Goal: Transaction & Acquisition: Purchase product/service

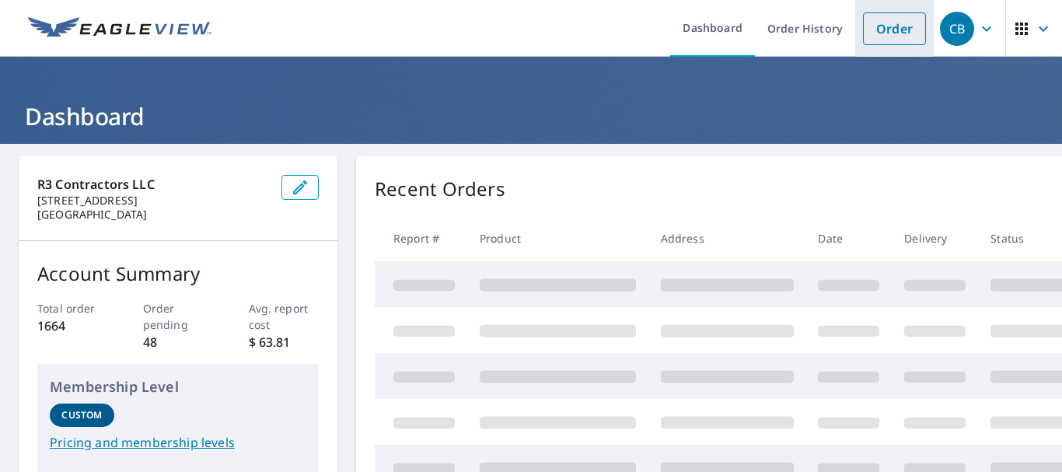
click at [873, 36] on link "Order" at bounding box center [894, 28] width 63 height 33
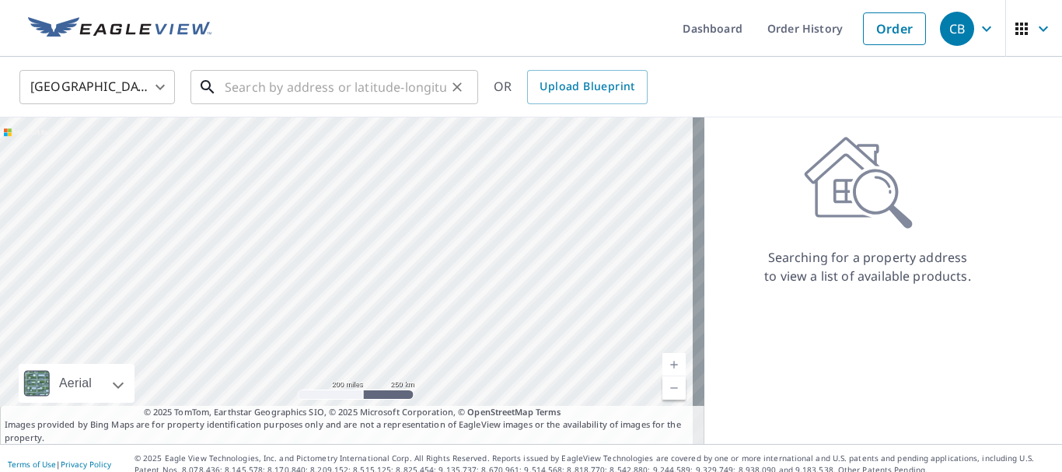
click at [374, 93] on input "text" at bounding box center [336, 87] width 222 height 44
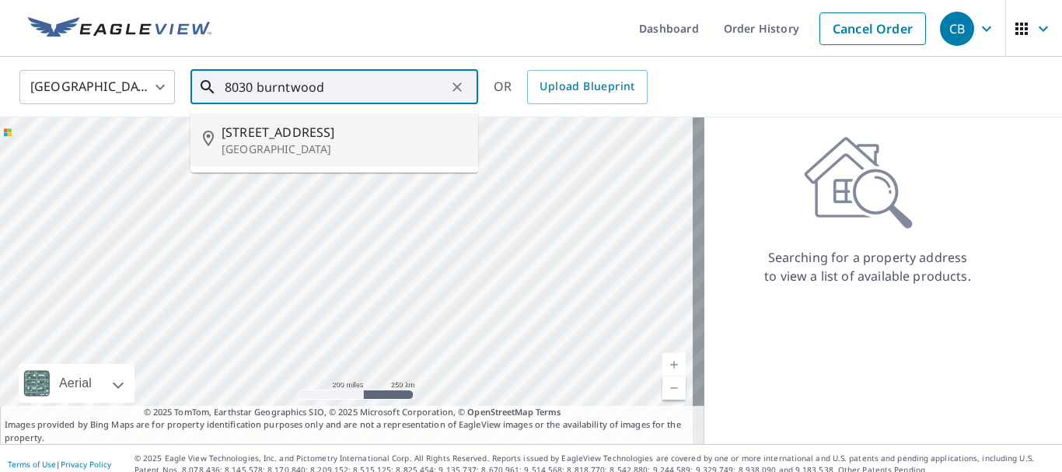
click at [317, 139] on span "[STREET_ADDRESS]" at bounding box center [344, 132] width 244 height 19
type input "[STREET_ADDRESS]"
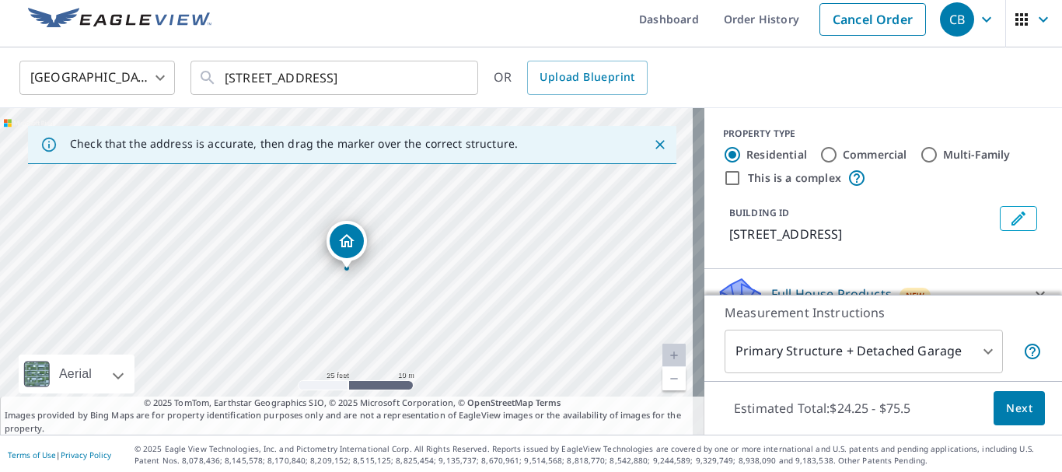
scroll to position [12, 0]
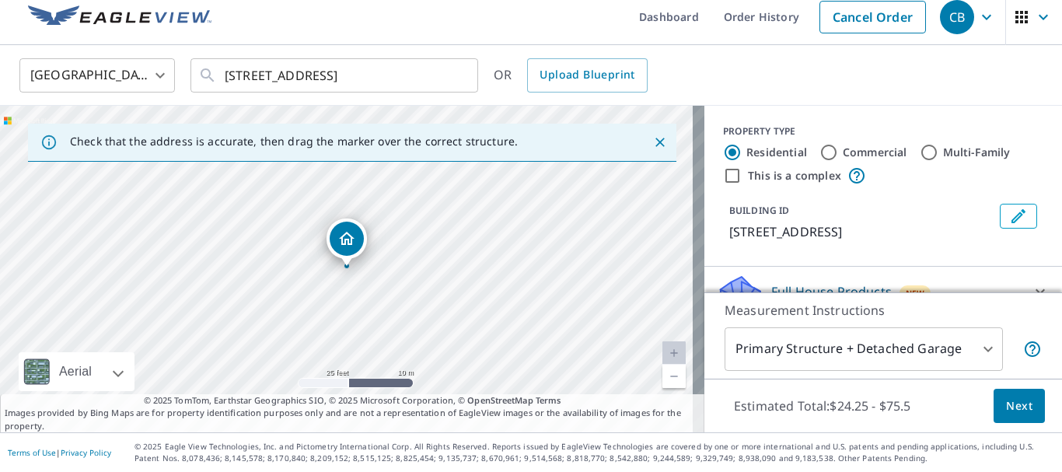
click at [929, 348] on body "CB CB Dashboard Order History Cancel Order CB [GEOGRAPHIC_DATA] [GEOGRAPHIC_DAT…" at bounding box center [531, 236] width 1062 height 472
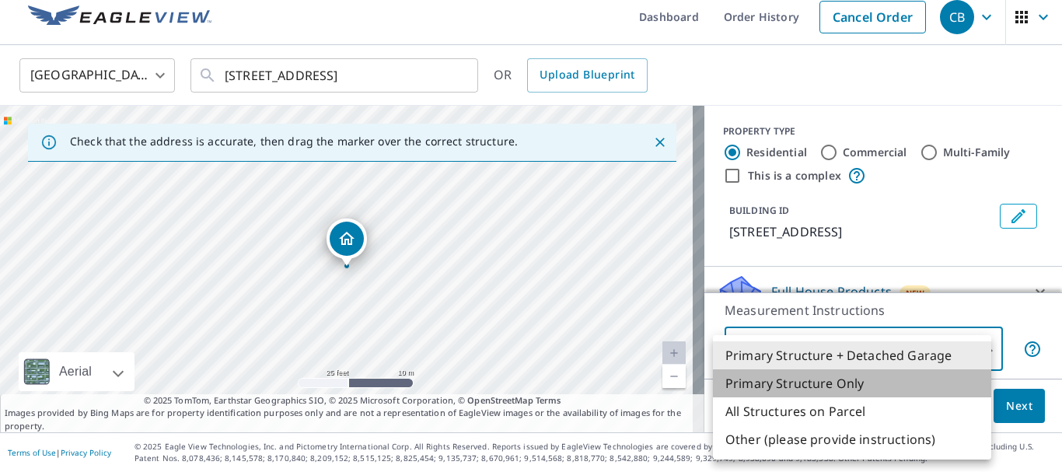
click at [836, 386] on li "Primary Structure Only" at bounding box center [852, 383] width 278 height 28
type input "2"
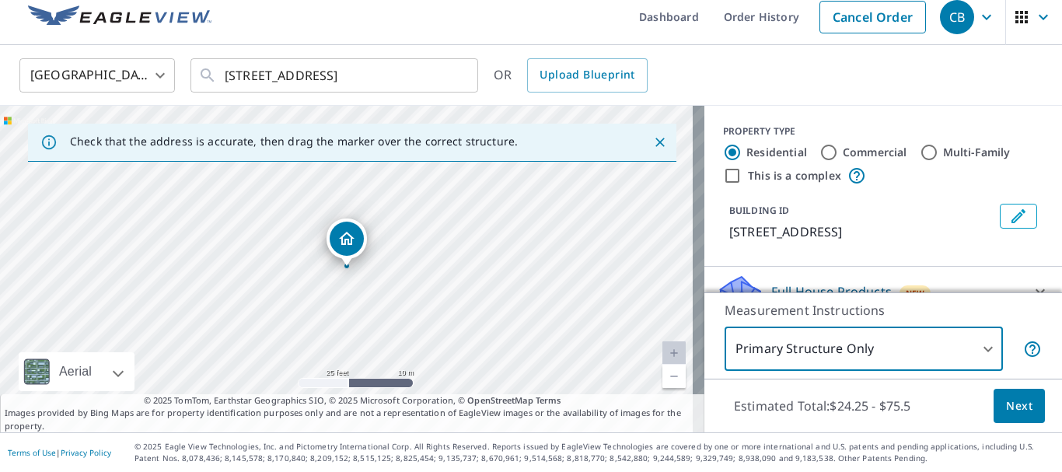
click at [994, 401] on button "Next" at bounding box center [1019, 406] width 51 height 35
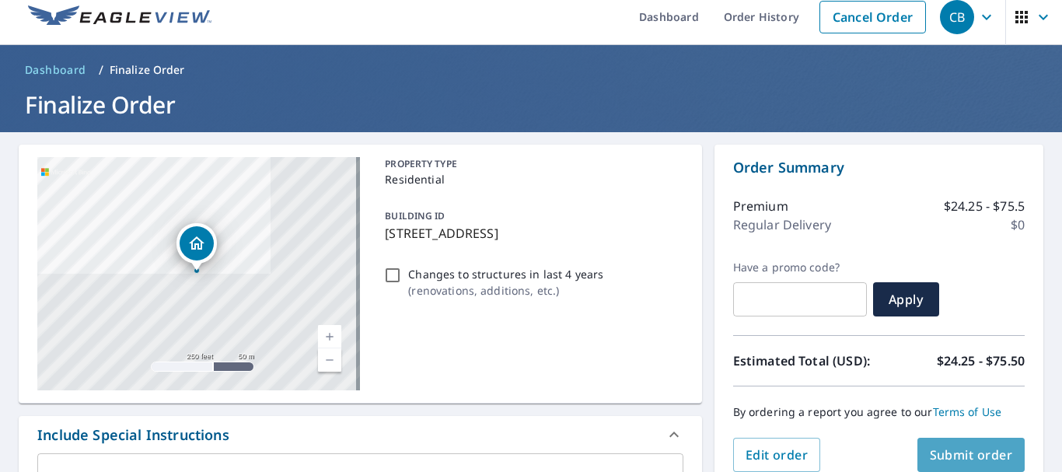
click at [973, 456] on span "Submit order" at bounding box center [971, 454] width 83 height 17
checkbox input "true"
